Goal: Check status: Check status

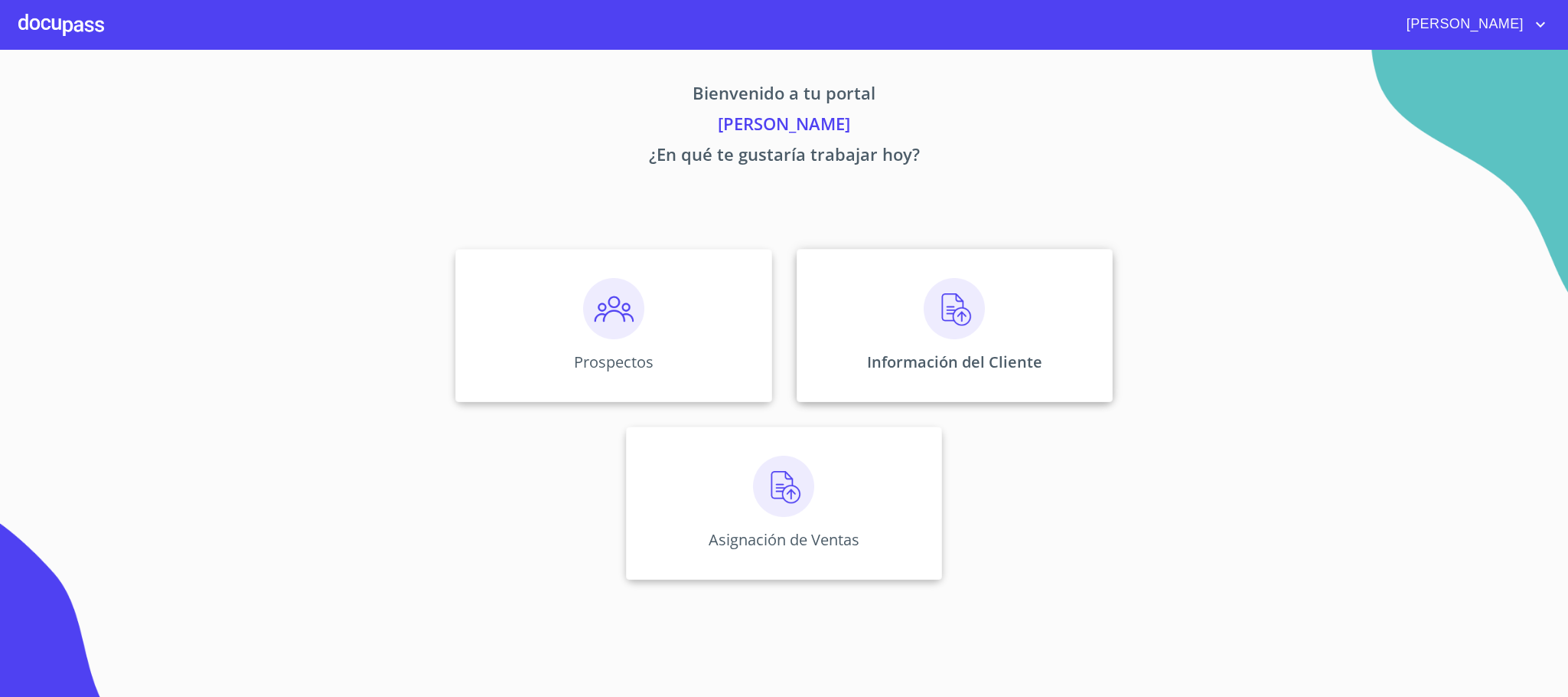
click at [912, 343] on div "Información del Cliente" at bounding box center [954, 325] width 316 height 153
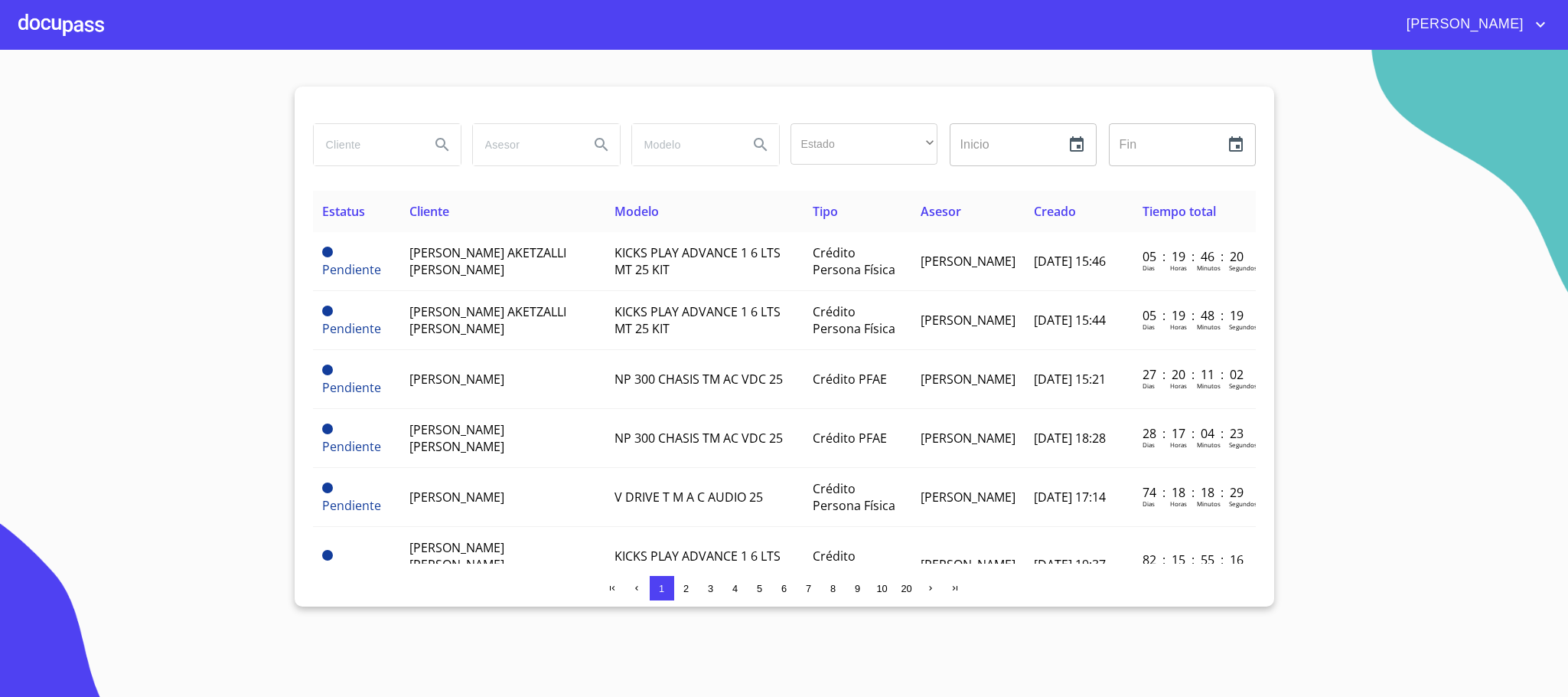
click at [370, 134] on input "search" at bounding box center [366, 145] width 104 height 42
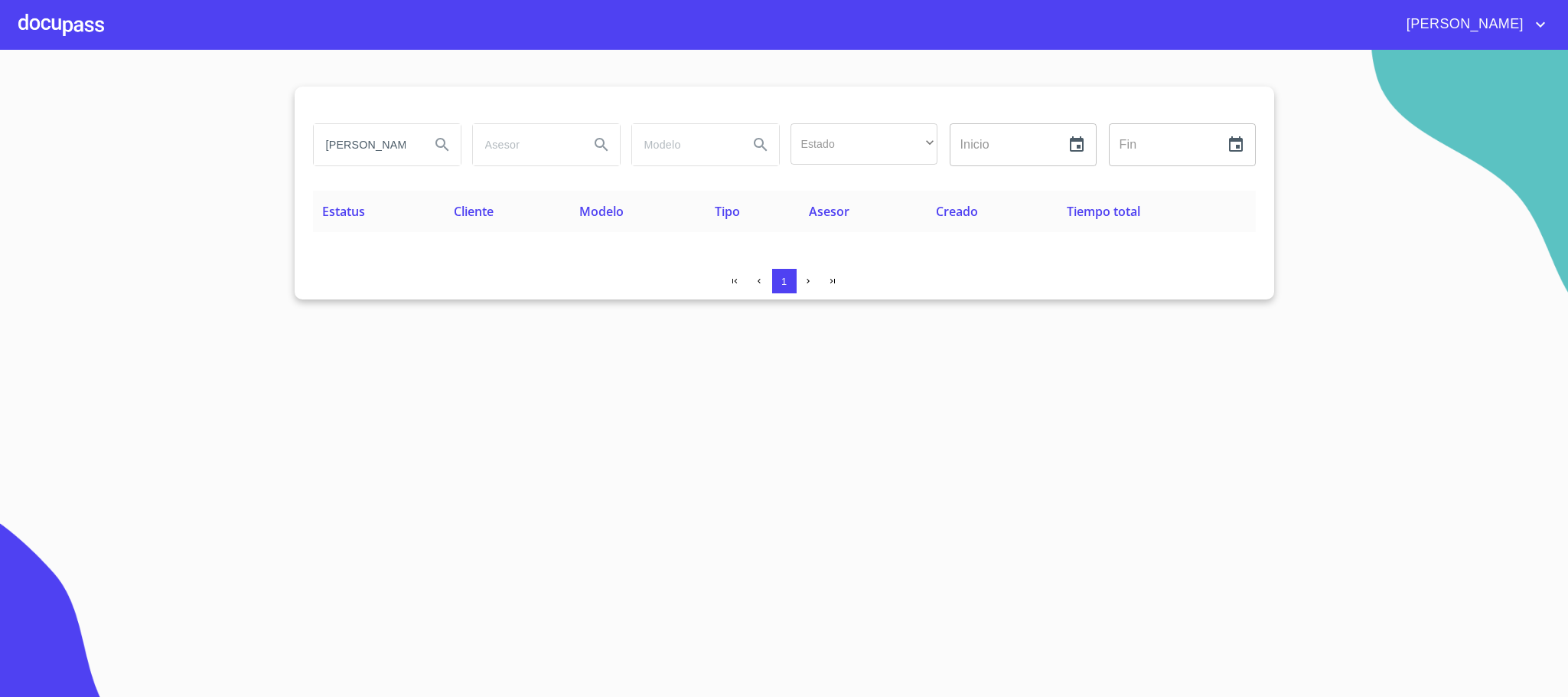
drag, startPoint x: 400, startPoint y: 150, endPoint x: 196, endPoint y: 139, distance: 204.3
click at [196, 139] on section "[PERSON_NAME] Estado ​ ​ Inicio ​ Fin ​ Estatus Cliente Modelo Tipo Asesor Crea…" at bounding box center [784, 373] width 1568 height 647
type input "[PERSON_NAME]"
click at [1495, 29] on span "[PERSON_NAME]" at bounding box center [1463, 24] width 136 height 24
click at [1541, 33] on li "Salir" at bounding box center [1525, 32] width 49 height 28
